Goal: Task Accomplishment & Management: Manage account settings

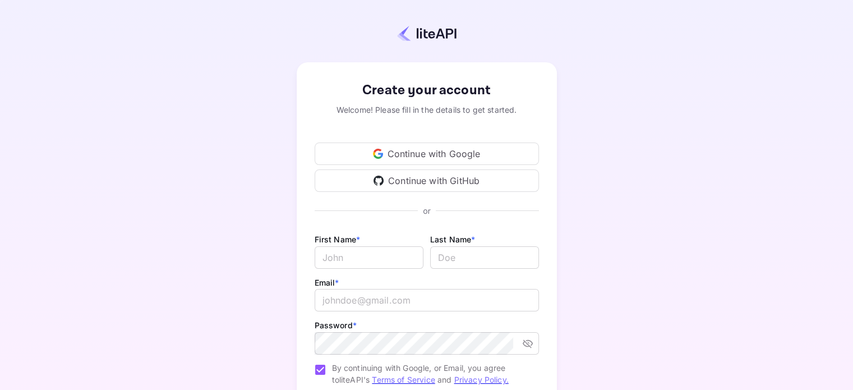
click at [431, 160] on div "Continue with Google" at bounding box center [427, 154] width 224 height 22
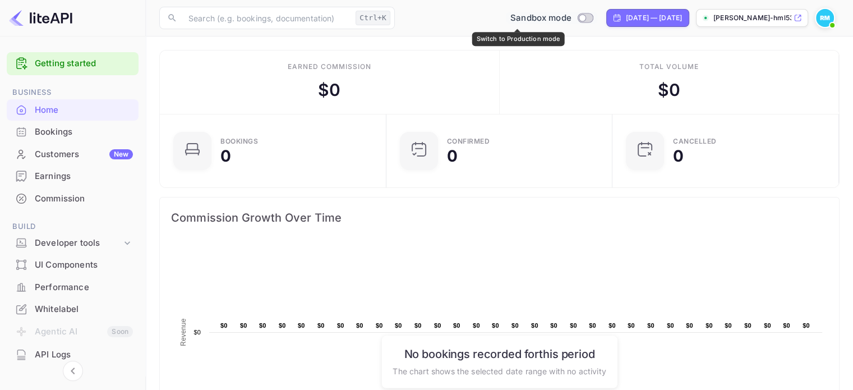
click at [571, 16] on input "Switch to Production mode" at bounding box center [582, 17] width 22 height 7
checkbox input "false"
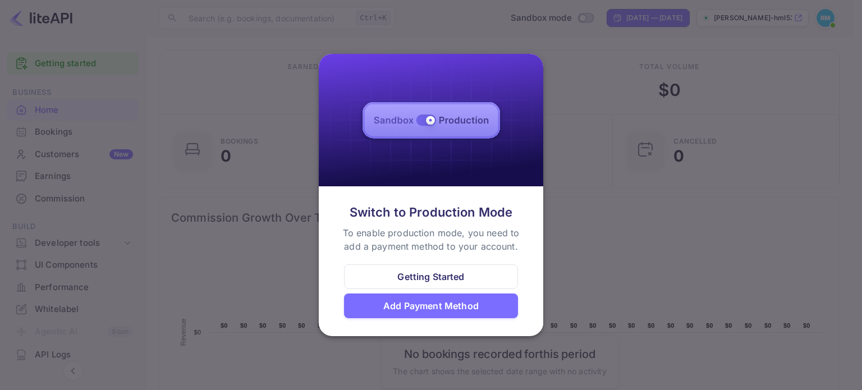
click at [442, 283] on div "Getting Started" at bounding box center [430, 276] width 67 height 13
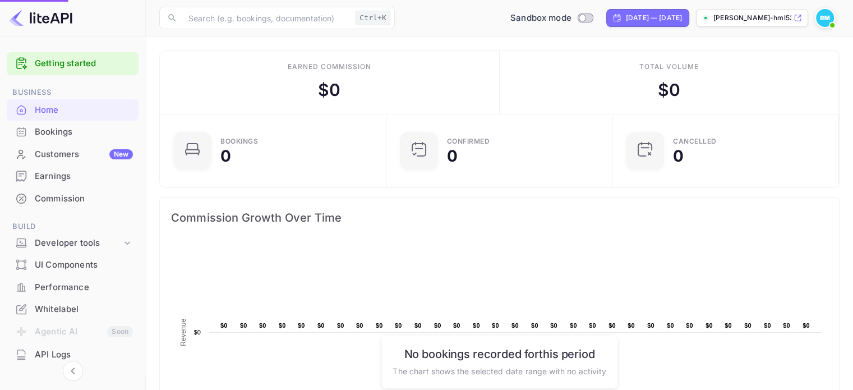
scroll to position [9, 9]
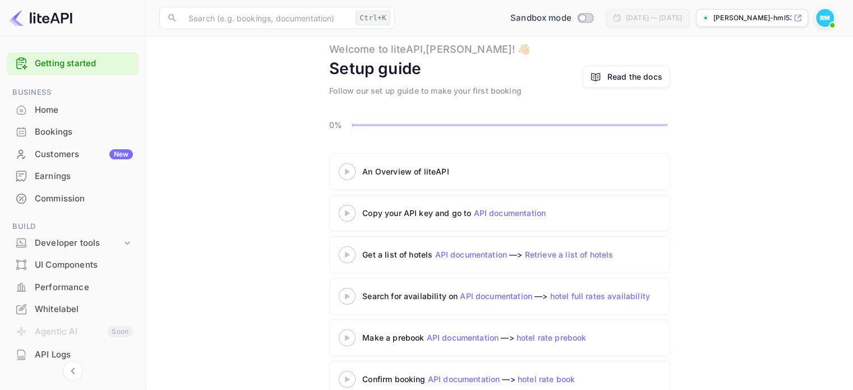
scroll to position [55, 0]
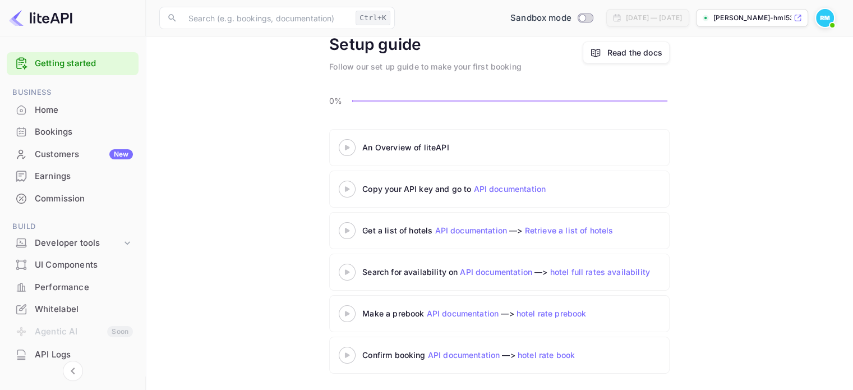
click at [630, 56] on div "Read the docs" at bounding box center [635, 53] width 55 height 12
click at [51, 306] on div "Whitelabel" at bounding box center [84, 309] width 98 height 13
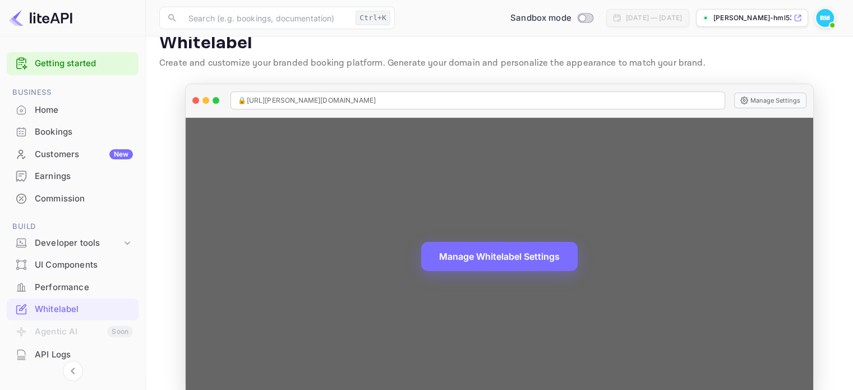
scroll to position [36, 0]
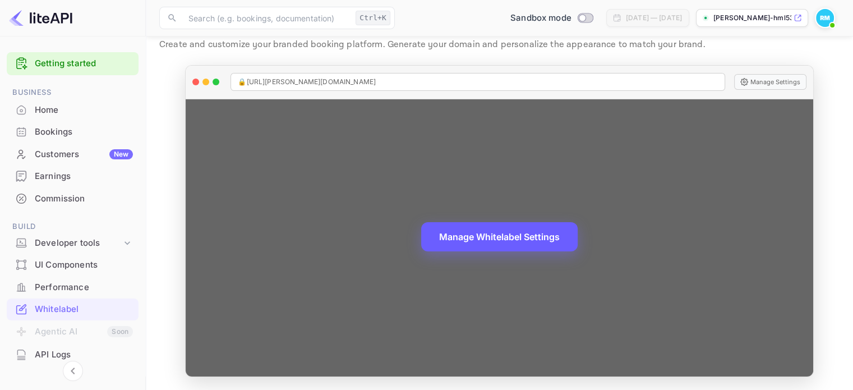
click at [484, 235] on button "Manage Whitelabel Settings" at bounding box center [499, 236] width 157 height 29
click at [315, 79] on span "🔒 https://ritisha-mathur-hml53.nuitee.link" at bounding box center [307, 82] width 138 height 10
click at [316, 80] on span "🔒 https://ritisha-mathur-hml53.nuitee.link" at bounding box center [307, 82] width 138 height 10
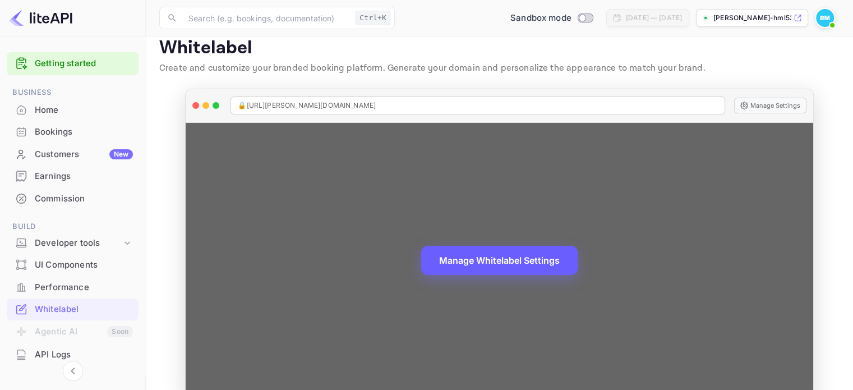
scroll to position [0, 0]
